Goal: Check status: Check status

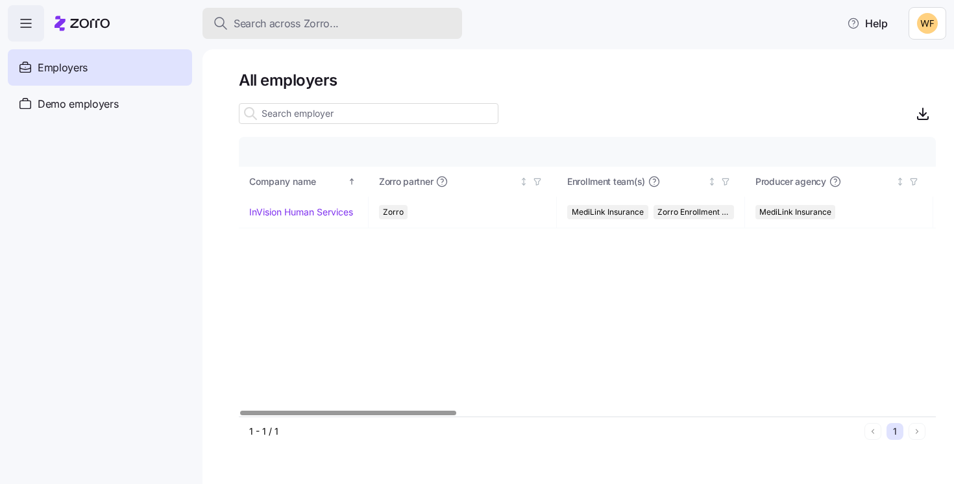
click at [293, 23] on span "Search across Zorro..." at bounding box center [286, 24] width 105 height 16
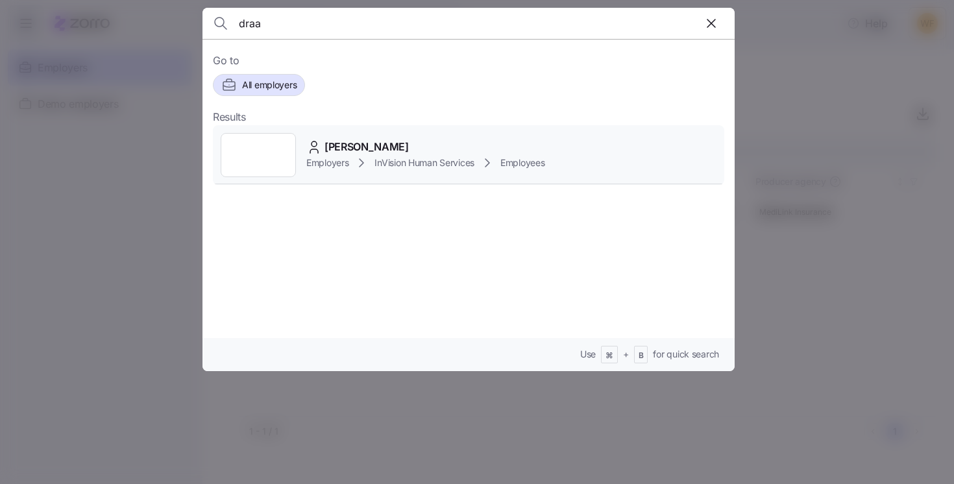
type input "draa"
click at [354, 151] on span "[PERSON_NAME]" at bounding box center [367, 147] width 84 height 16
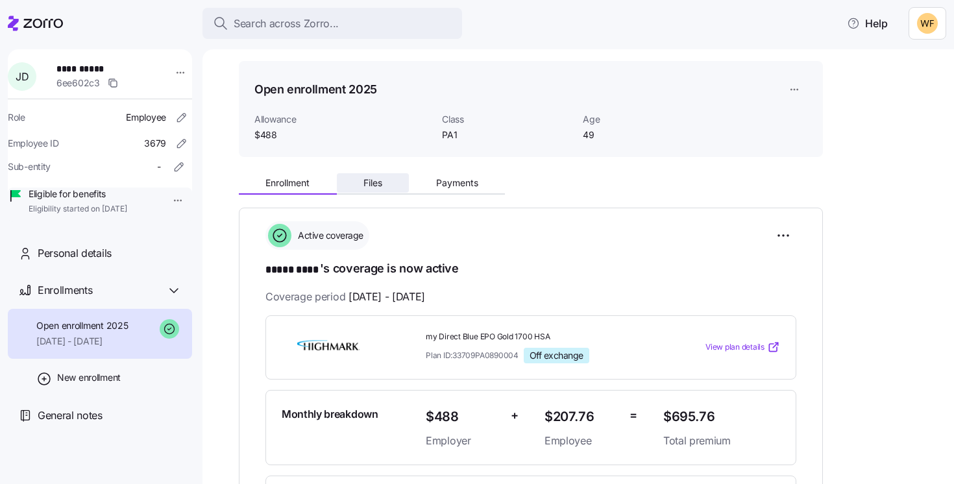
scroll to position [34, 0]
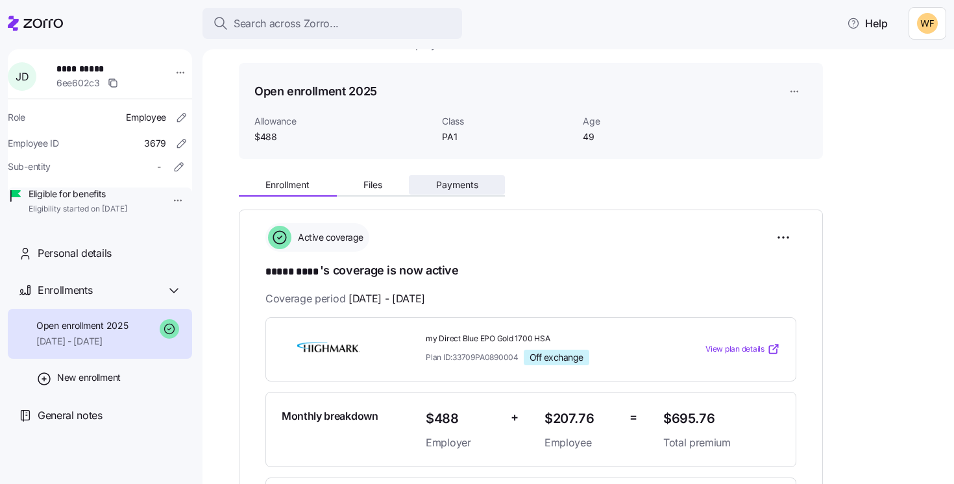
click at [436, 190] on span "Payments" at bounding box center [457, 184] width 42 height 9
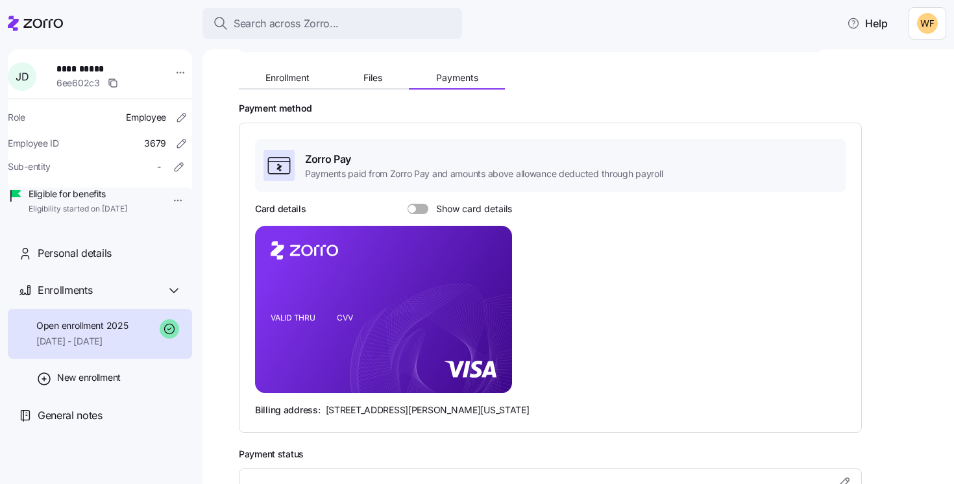
scroll to position [145, 0]
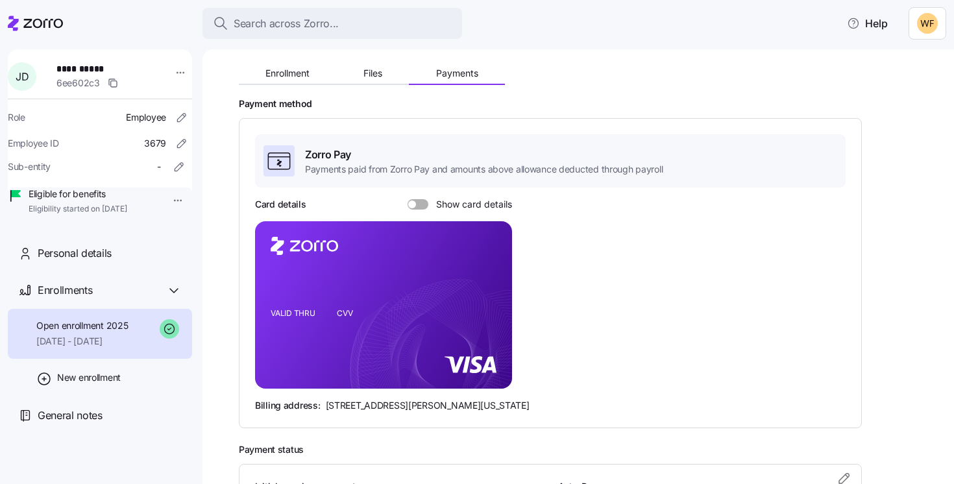
click at [412, 204] on span at bounding box center [412, 205] width 8 height 8
click at [408, 199] on input "Show card details" at bounding box center [408, 199] width 0 height 0
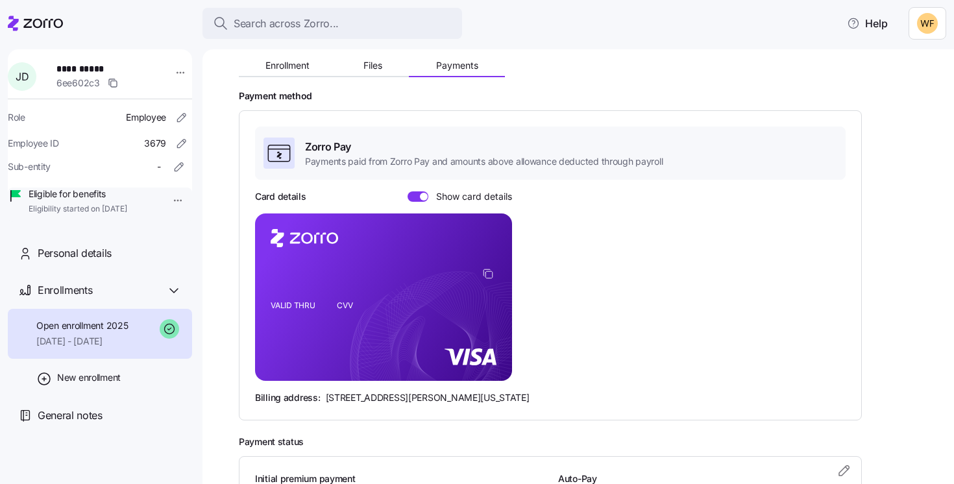
scroll to position [145, 0]
